Goal: Task Accomplishment & Management: Use online tool/utility

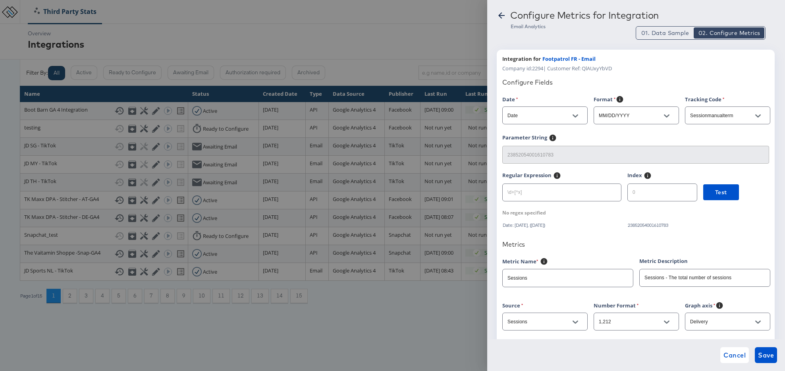
click at [497, 16] on icon at bounding box center [502, 16] width 10 height 10
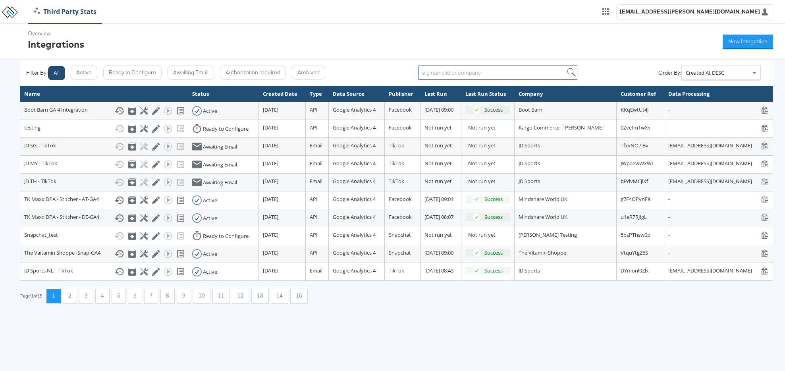
click at [445, 75] on input "search" at bounding box center [497, 72] width 159 height 14
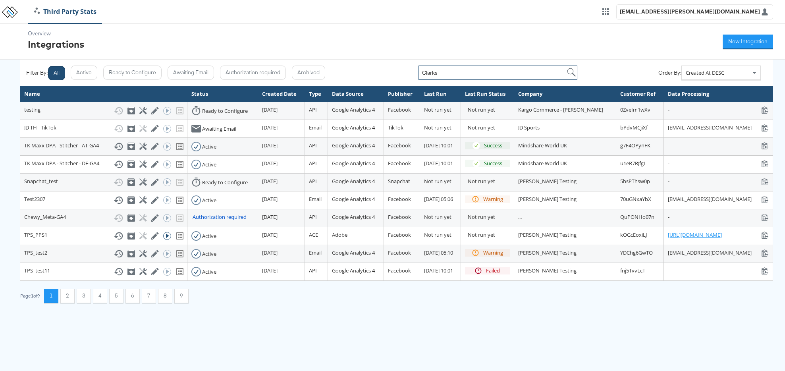
type input "Clarks"
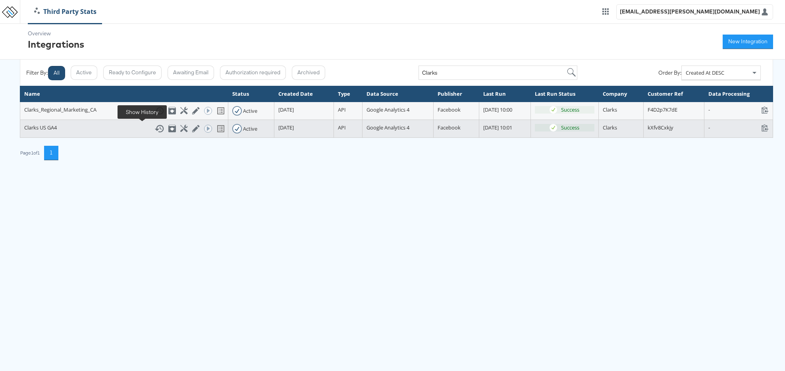
click at [154, 129] on icon at bounding box center [159, 129] width 10 height 10
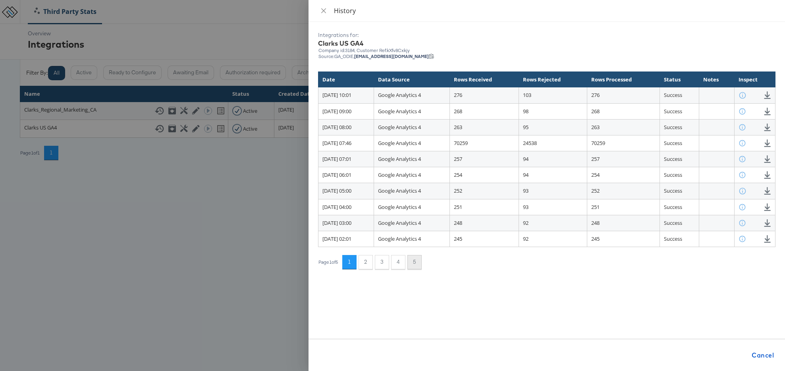
click at [413, 262] on button "5" at bounding box center [414, 262] width 14 height 14
click at [402, 264] on button "4" at bounding box center [398, 262] width 14 height 14
click at [196, 213] on div at bounding box center [392, 185] width 785 height 371
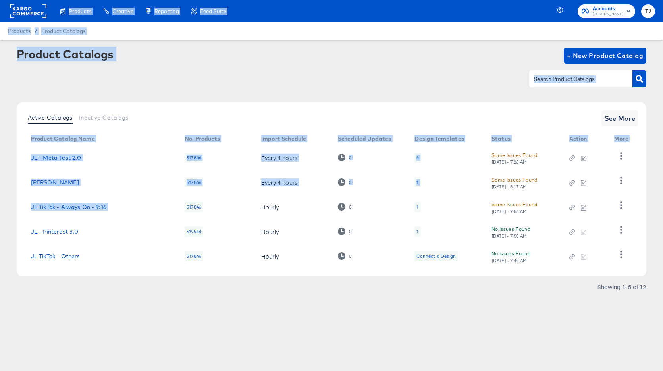
drag, startPoint x: 23, startPoint y: 14, endPoint x: 189, endPoint y: 168, distance: 226.6
click at [187, 175] on div "Products Products Product Catalogs Enhance Your Product Catalog, Map Them to Pu…" at bounding box center [331, 185] width 663 height 371
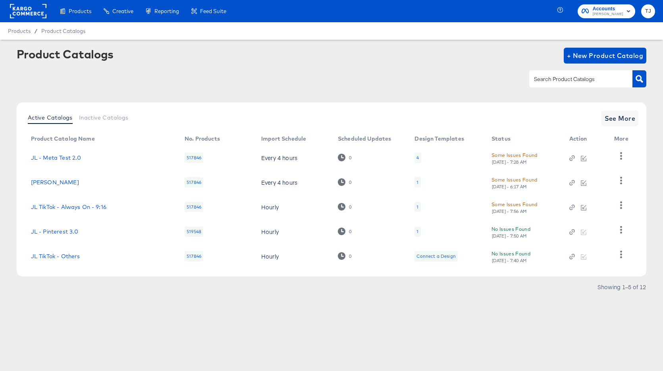
click at [231, 80] on div at bounding box center [332, 79] width 630 height 18
click at [560, 82] on input "text" at bounding box center [574, 79] width 85 height 9
type input "snap"
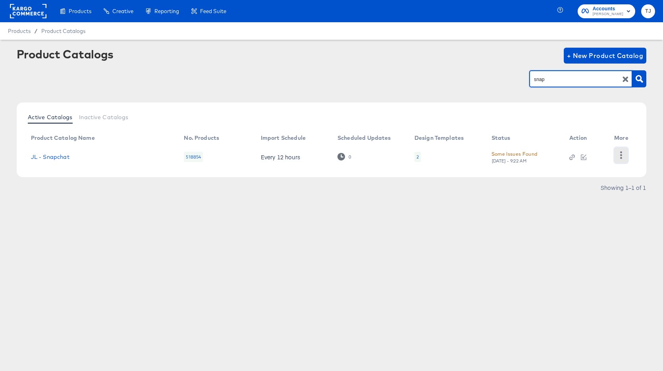
click at [619, 154] on icon "button" at bounding box center [621, 155] width 8 height 8
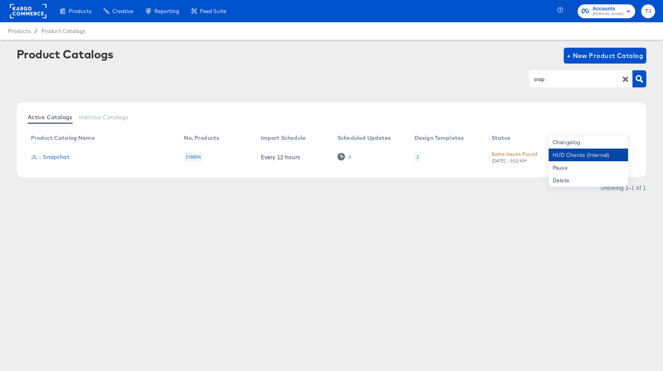
click at [608, 154] on div "HUD Checks (Internal)" at bounding box center [587, 154] width 79 height 13
click at [24, 13] on rect at bounding box center [28, 11] width 37 height 14
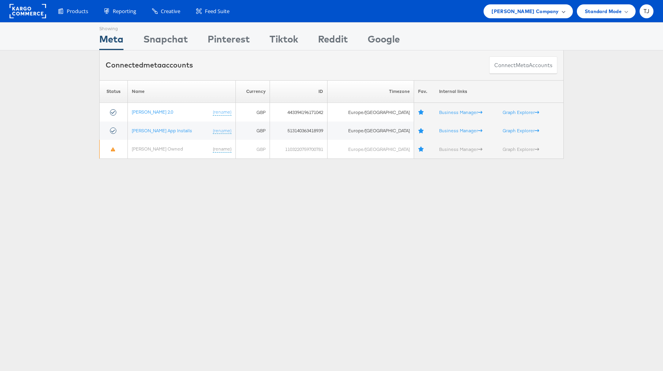
click at [542, 14] on span "John Lewis Company" at bounding box center [524, 11] width 67 height 8
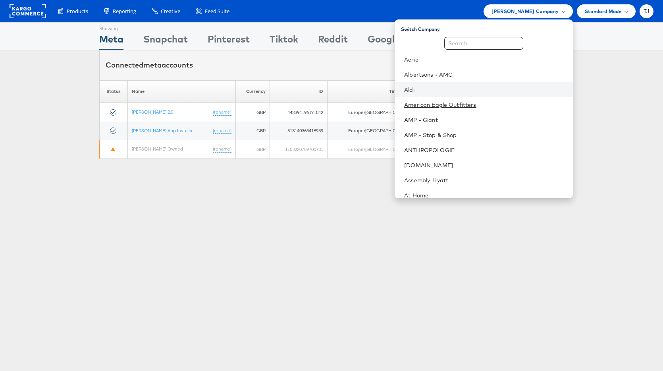
drag, startPoint x: 521, startPoint y: 103, endPoint x: 505, endPoint y: 96, distance: 17.2
click at [520, 103] on link "American Eagle Outfitters" at bounding box center [485, 105] width 162 height 8
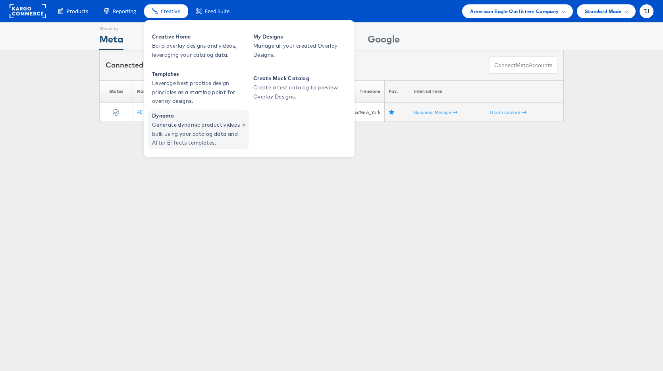
click at [182, 133] on span "Generate dynamic product videos in bulk using your catalog data and After Effec…" at bounding box center [199, 133] width 95 height 27
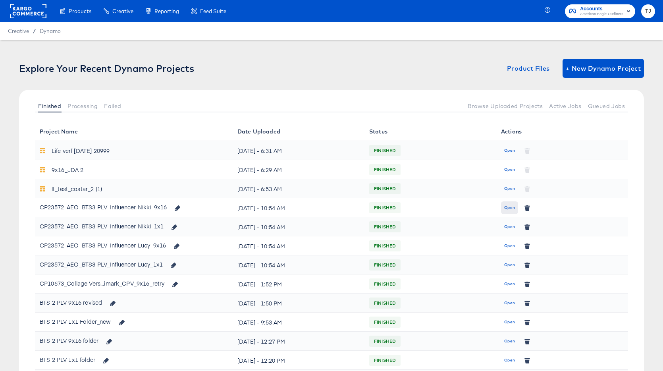
click at [504, 206] on span "Open" at bounding box center [509, 207] width 11 height 7
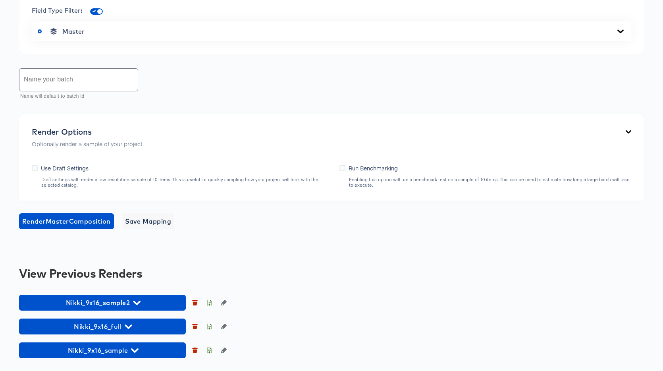
scroll to position [506, 0]
